Goal: Information Seeking & Learning: Learn about a topic

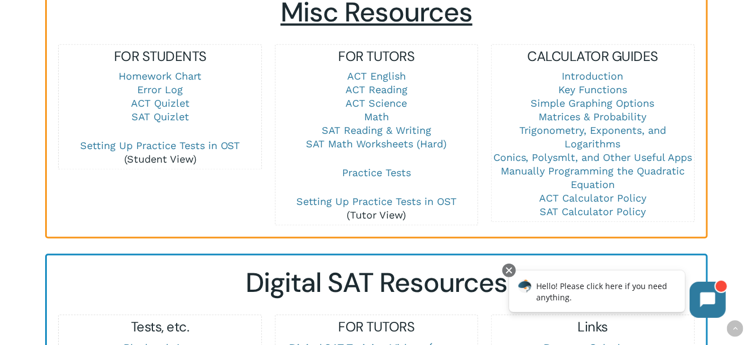
scroll to position [823, 0]
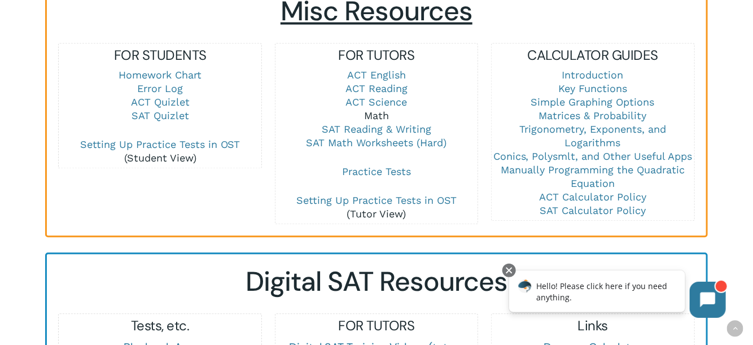
click at [378, 109] on link "Math" at bounding box center [376, 115] width 25 height 12
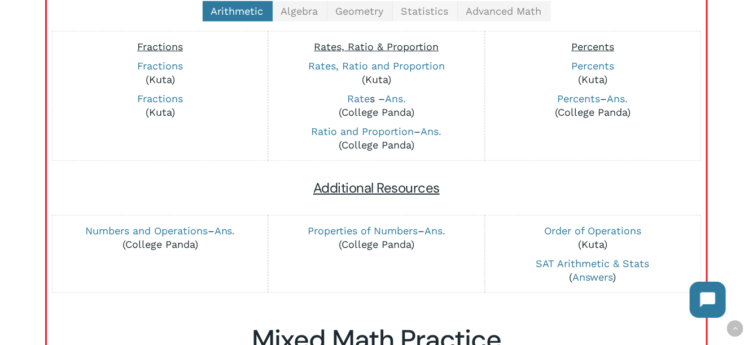
click at [418, 14] on span "Statistics" at bounding box center [424, 11] width 47 height 12
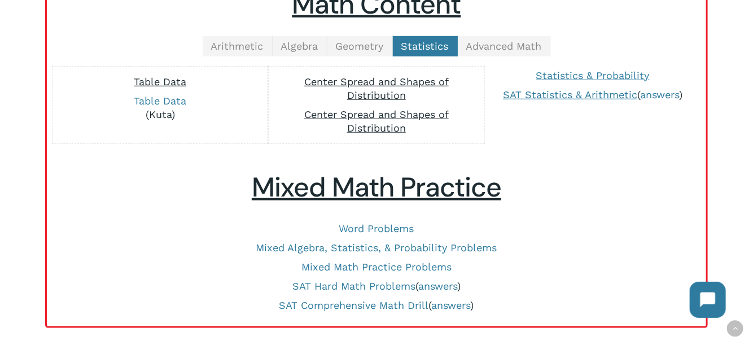
scroll to position [300, 0]
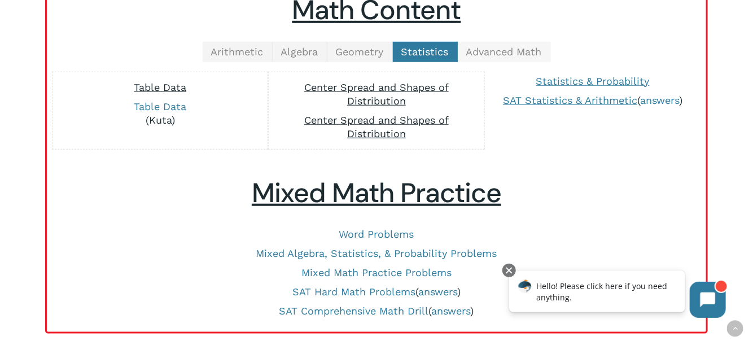
click at [520, 53] on span "Advanced Math" at bounding box center [504, 52] width 76 height 12
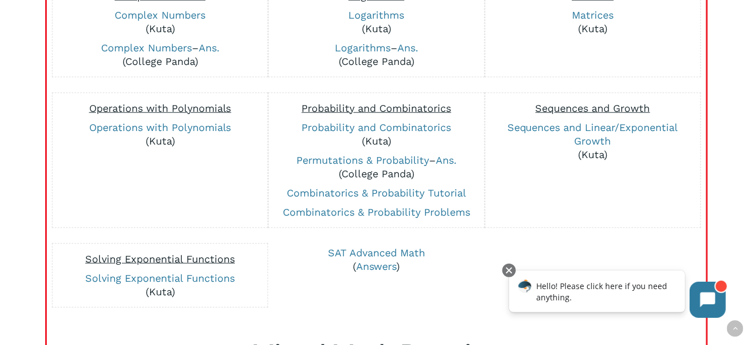
scroll to position [392, 0]
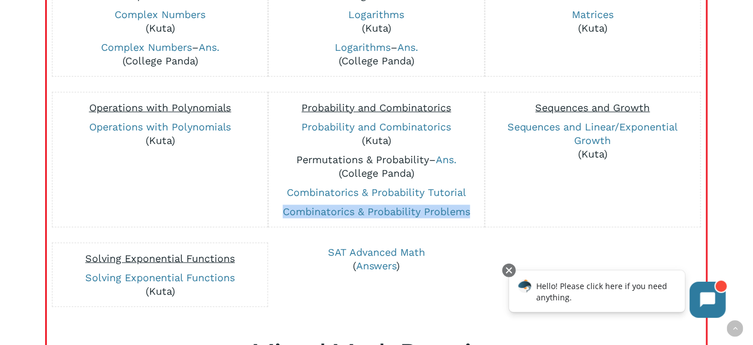
click at [402, 153] on link "Permutations & Probability" at bounding box center [362, 159] width 133 height 12
